Goal: Navigation & Orientation: Find specific page/section

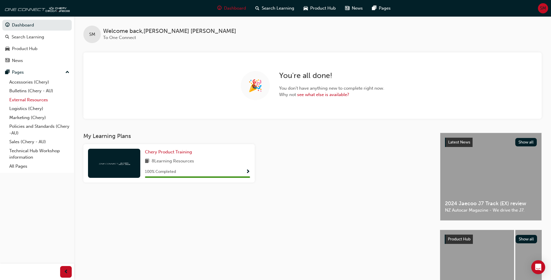
click at [43, 99] on link "External Resources" at bounding box center [39, 99] width 65 height 9
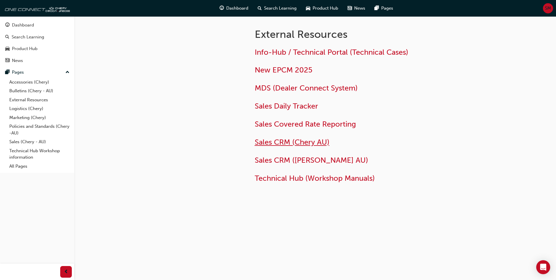
click at [291, 141] on span "Sales CRM (Chery AU)" at bounding box center [292, 142] width 75 height 9
